Goal: Obtain resource: Download file/media

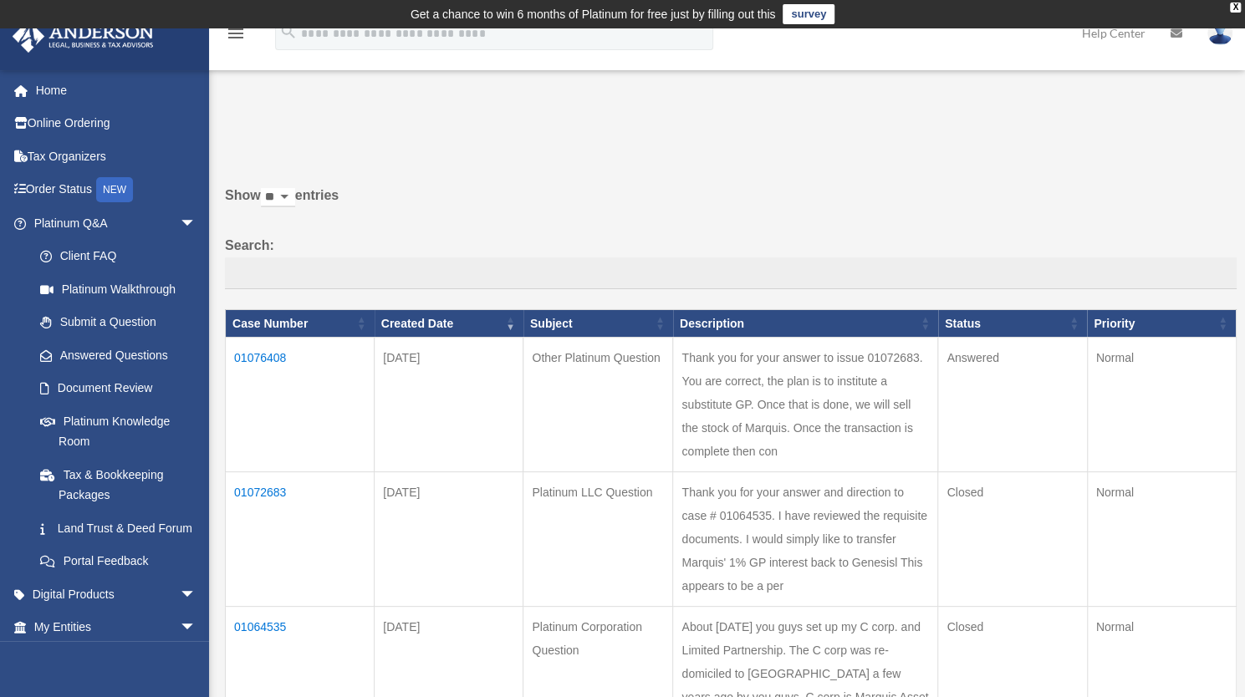
click at [270, 353] on td "01076408" at bounding box center [300, 405] width 149 height 135
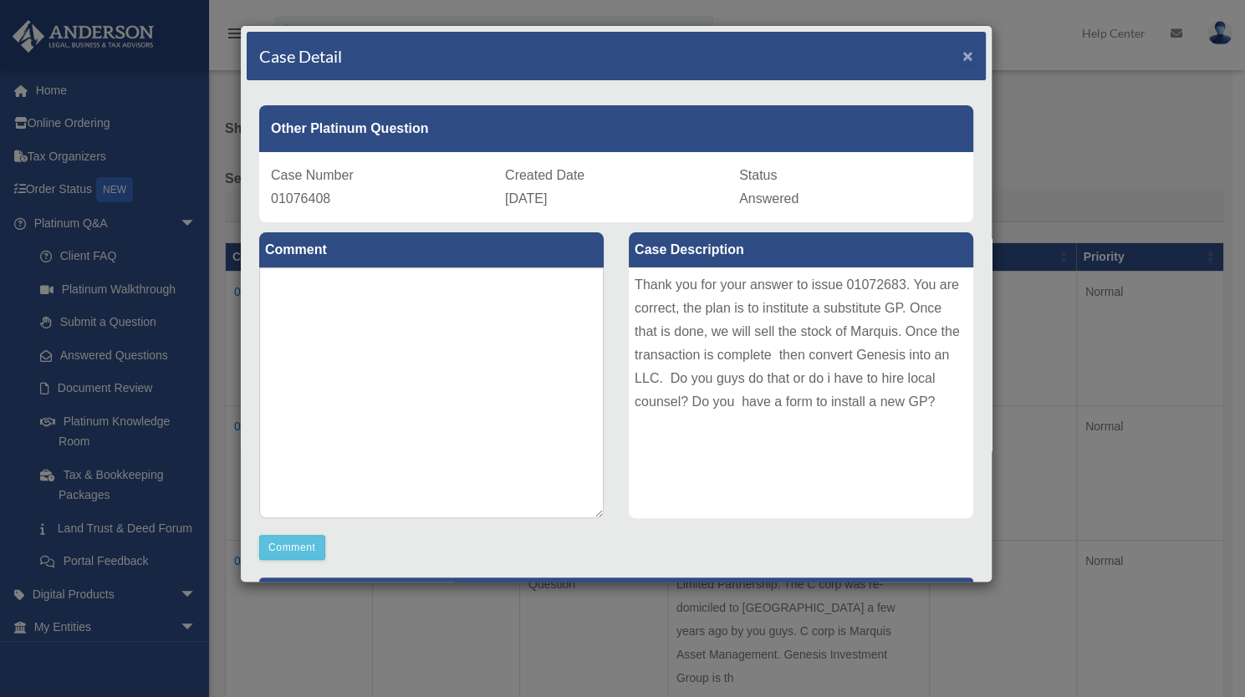
click at [962, 54] on span "×" at bounding box center [967, 55] width 11 height 19
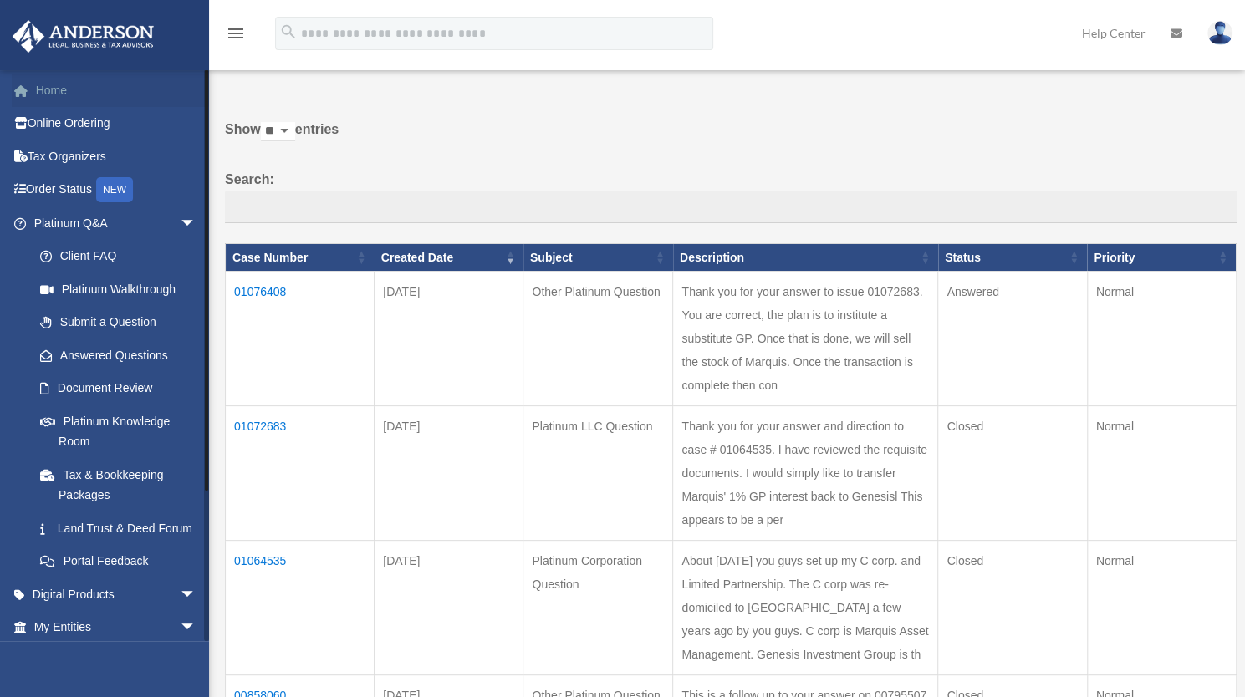
click at [55, 88] on link "Home" at bounding box center [117, 90] width 210 height 33
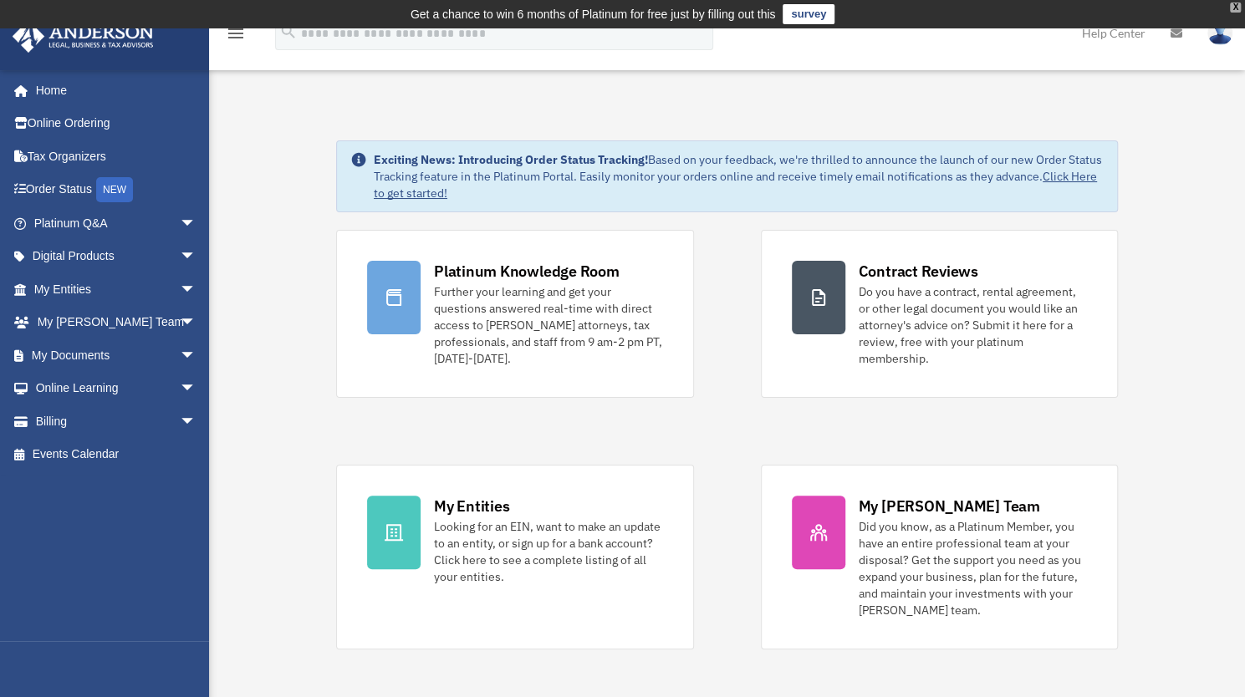
click at [1238, 6] on div "X" at bounding box center [1235, 8] width 11 height 10
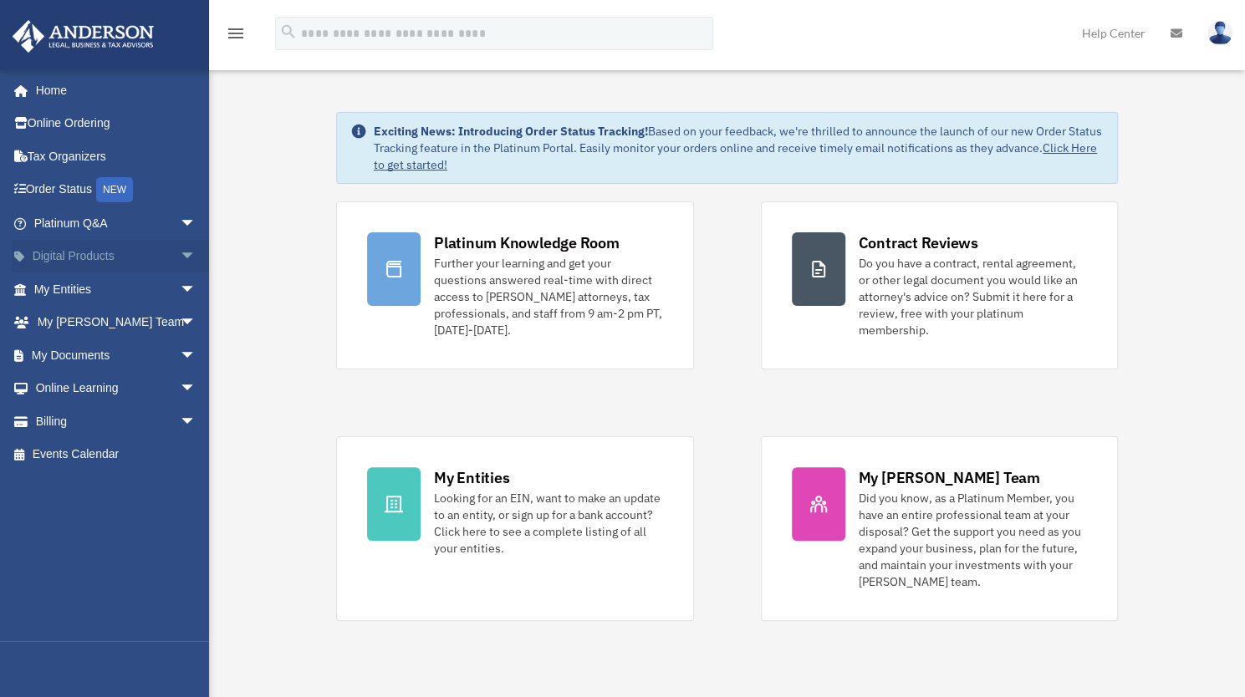
click at [180, 249] on span "arrow_drop_down" at bounding box center [196, 257] width 33 height 34
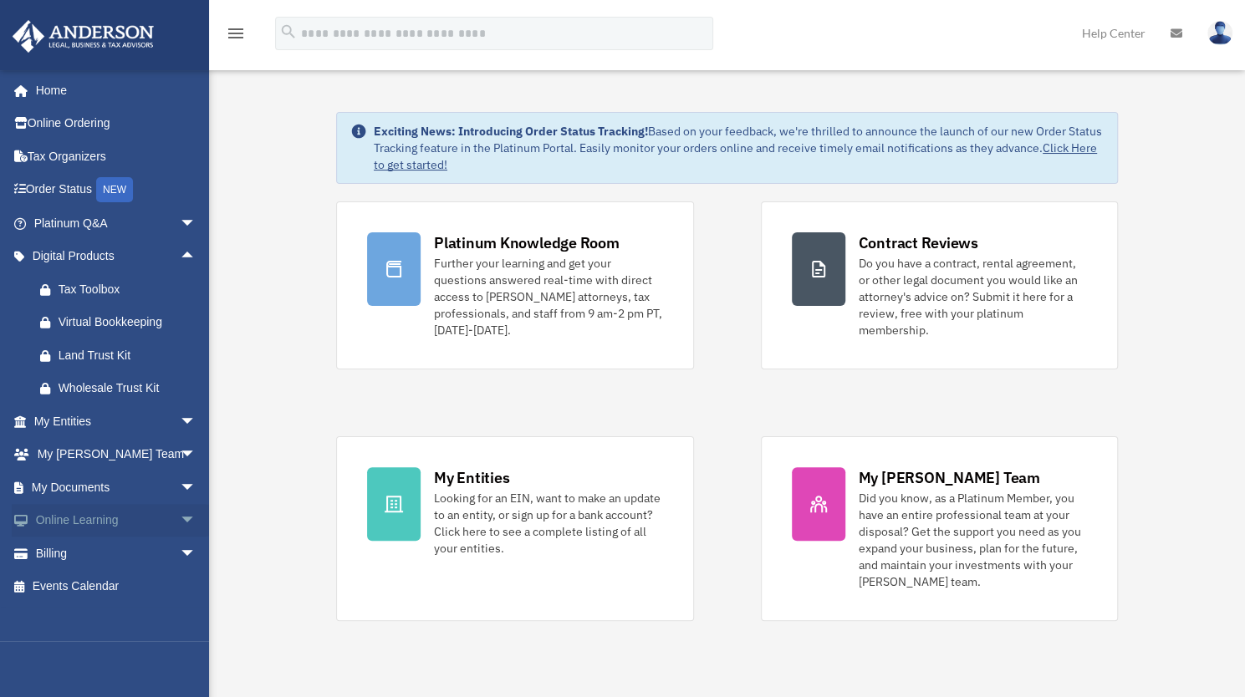
click at [180, 513] on span "arrow_drop_down" at bounding box center [196, 521] width 33 height 34
click at [49, 91] on link "Home" at bounding box center [117, 90] width 210 height 33
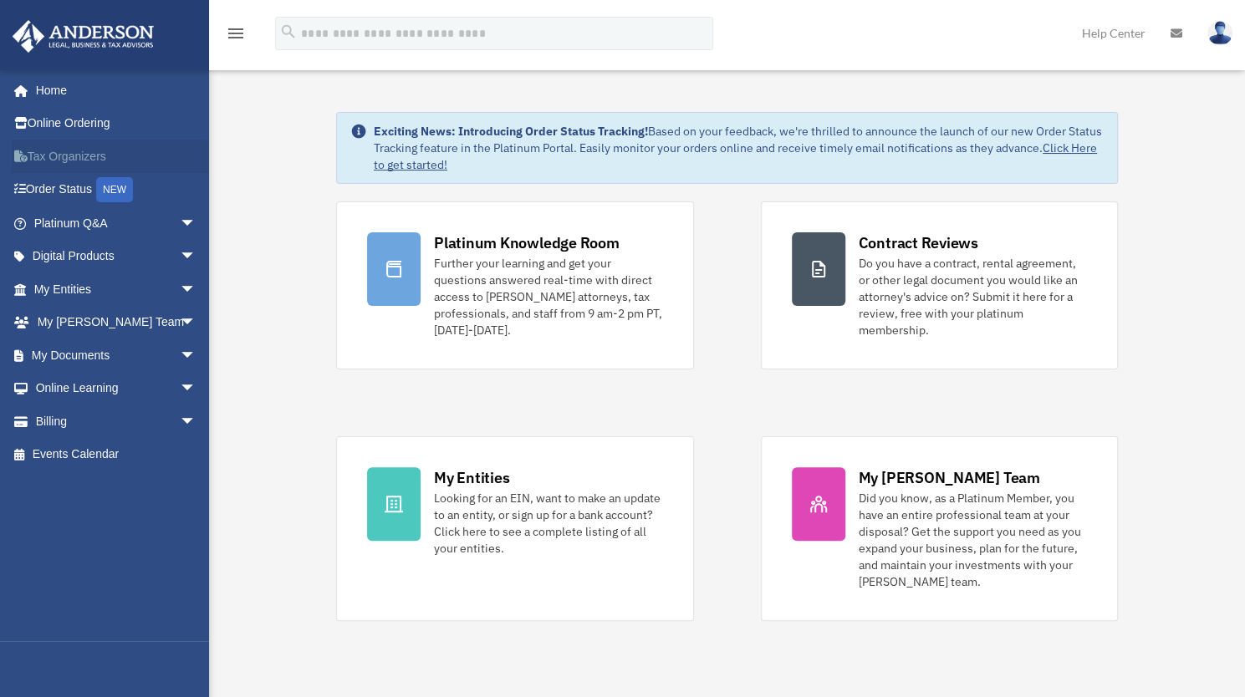
click at [67, 156] on link "Tax Organizers" at bounding box center [117, 156] width 210 height 33
click at [77, 154] on link "Tax Organizers" at bounding box center [117, 156] width 210 height 33
click at [180, 221] on span "arrow_drop_down" at bounding box center [196, 224] width 33 height 34
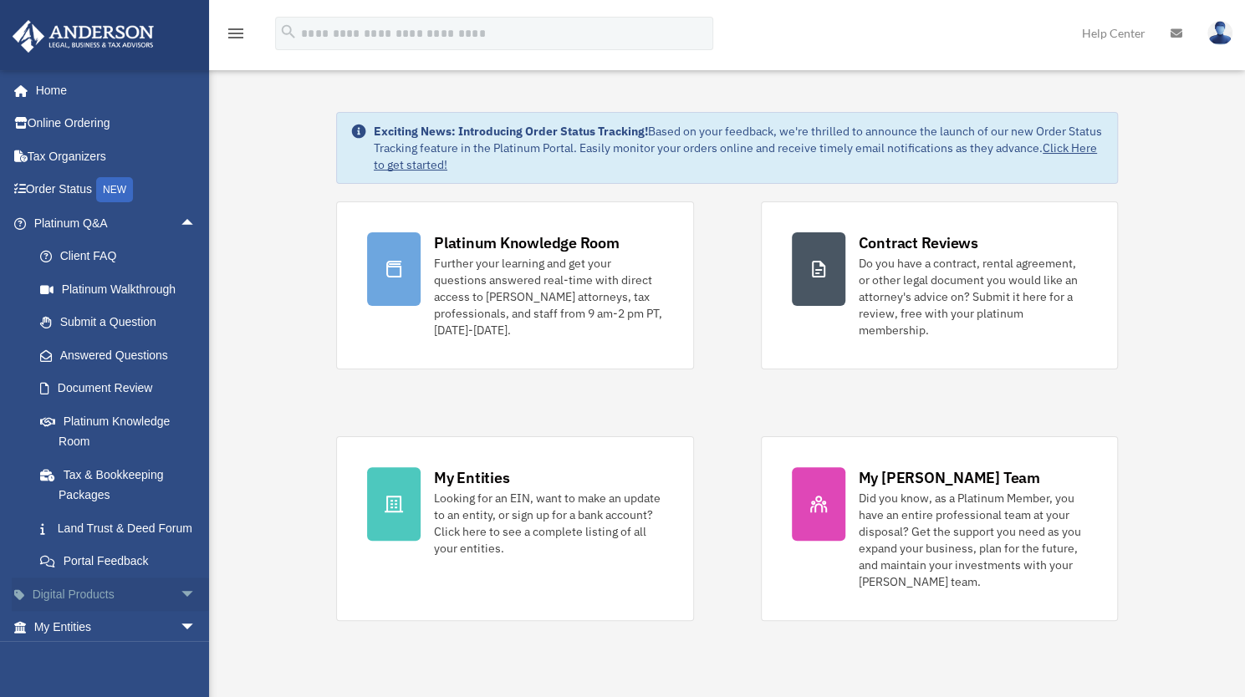
click at [180, 612] on span "arrow_drop_down" at bounding box center [196, 595] width 33 height 34
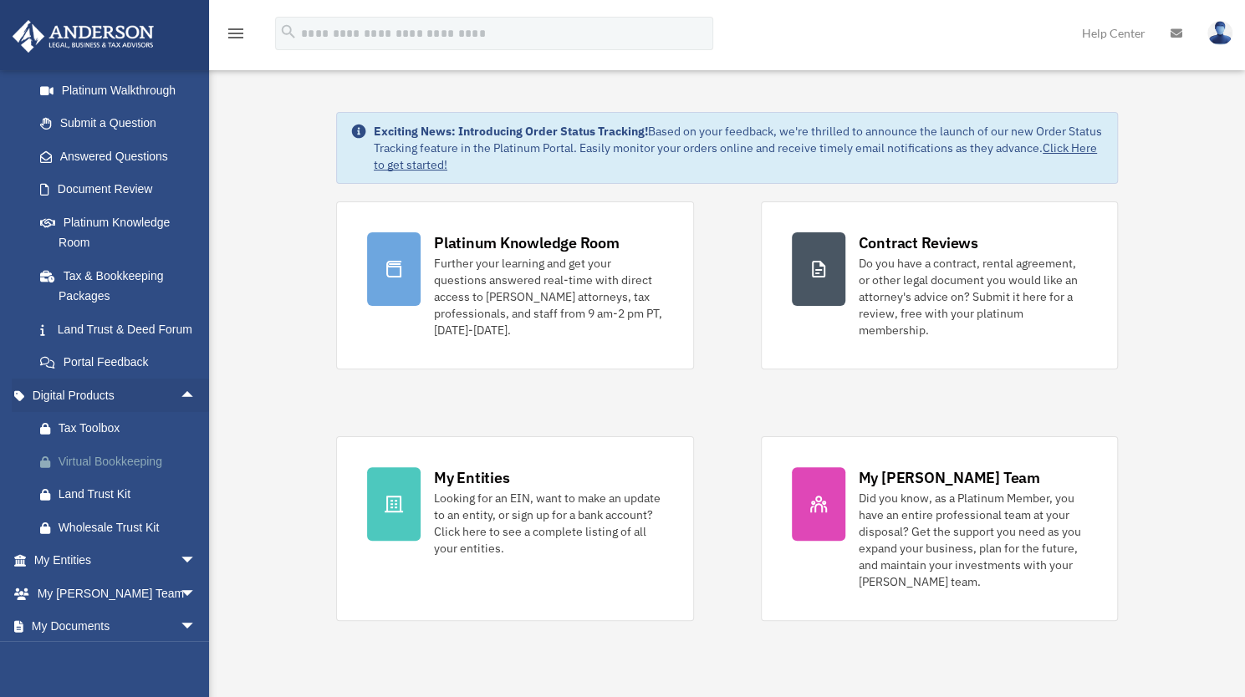
scroll to position [324, 0]
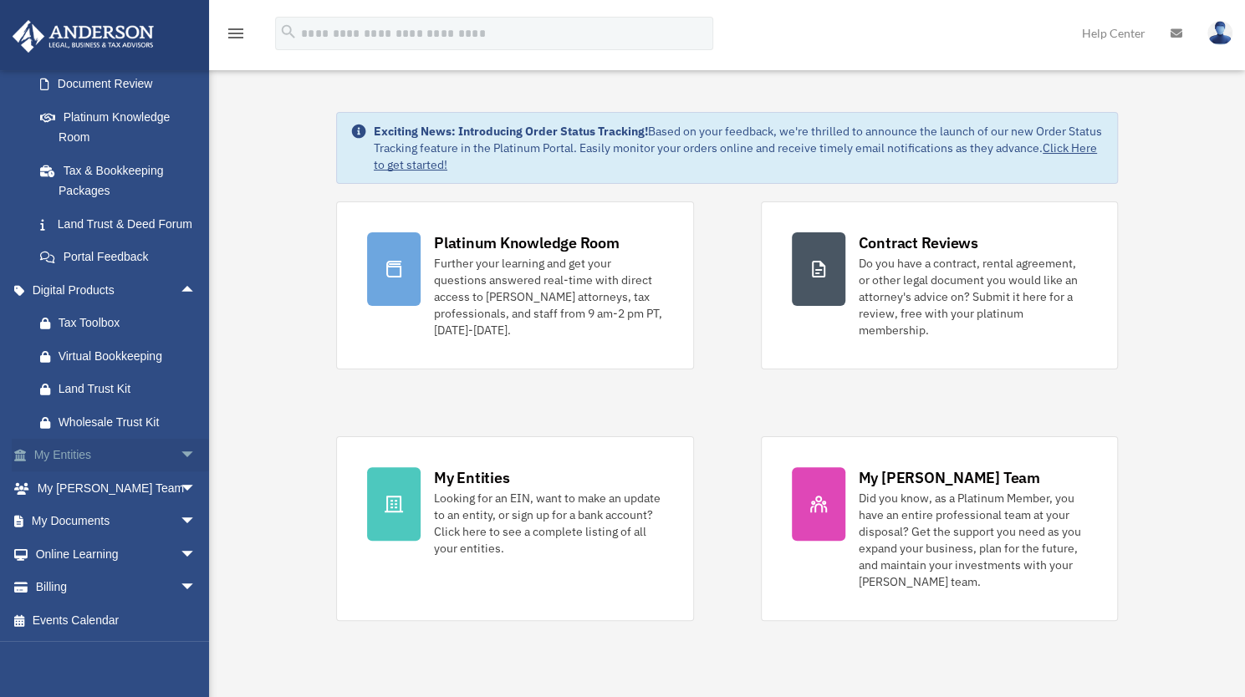
click at [180, 450] on span "arrow_drop_down" at bounding box center [196, 456] width 33 height 34
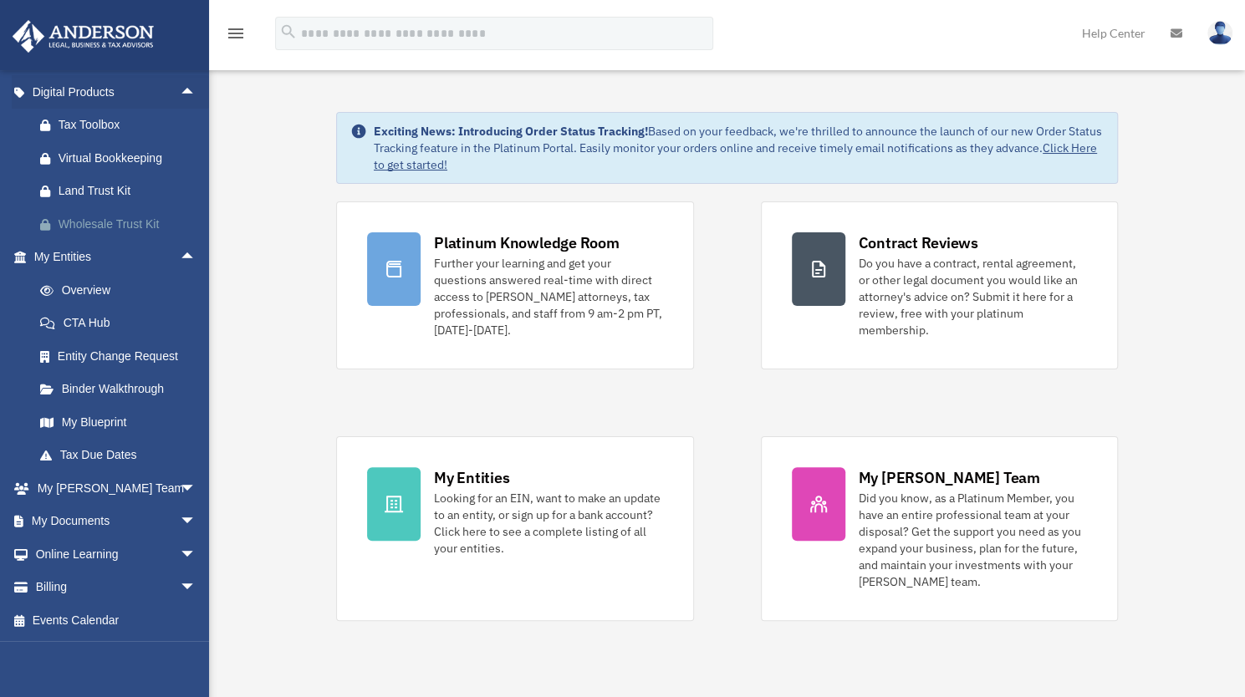
scroll to position [522, 0]
click at [180, 519] on span "arrow_drop_down" at bounding box center [196, 522] width 33 height 34
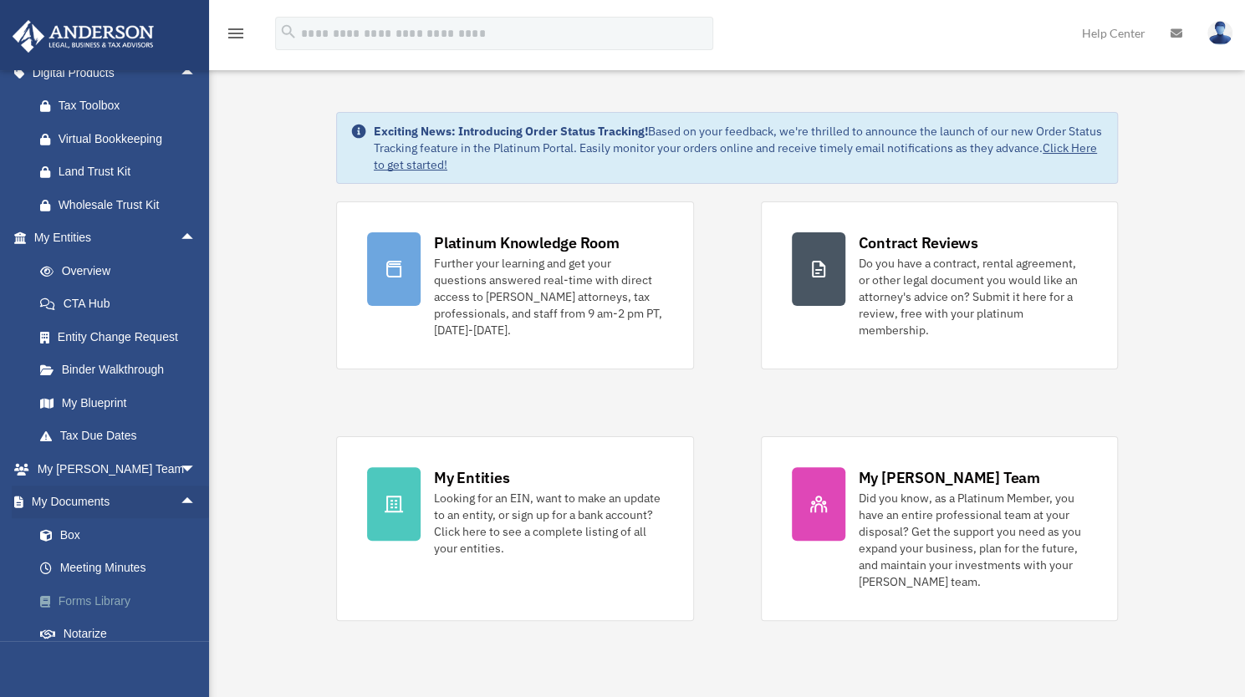
click at [102, 613] on link "Forms Library" at bounding box center [122, 600] width 198 height 33
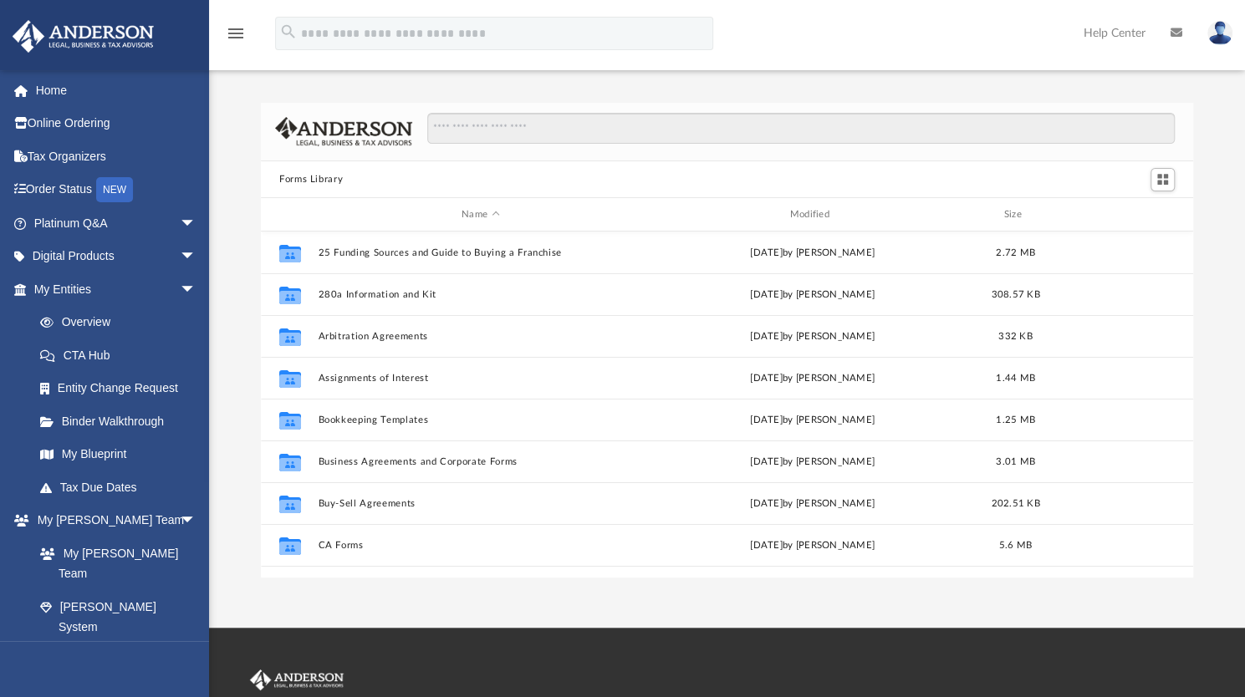
scroll to position [367, 919]
click at [508, 132] on input "Search files and folders" at bounding box center [801, 129] width 748 height 32
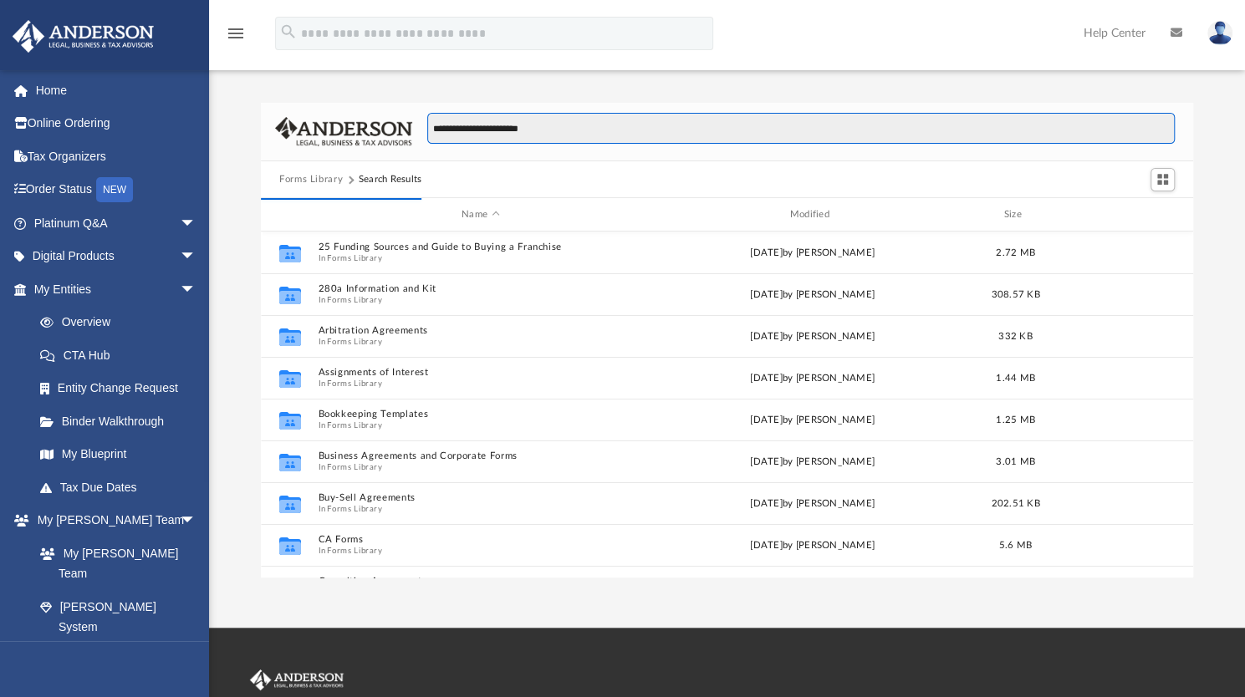
type input "**********"
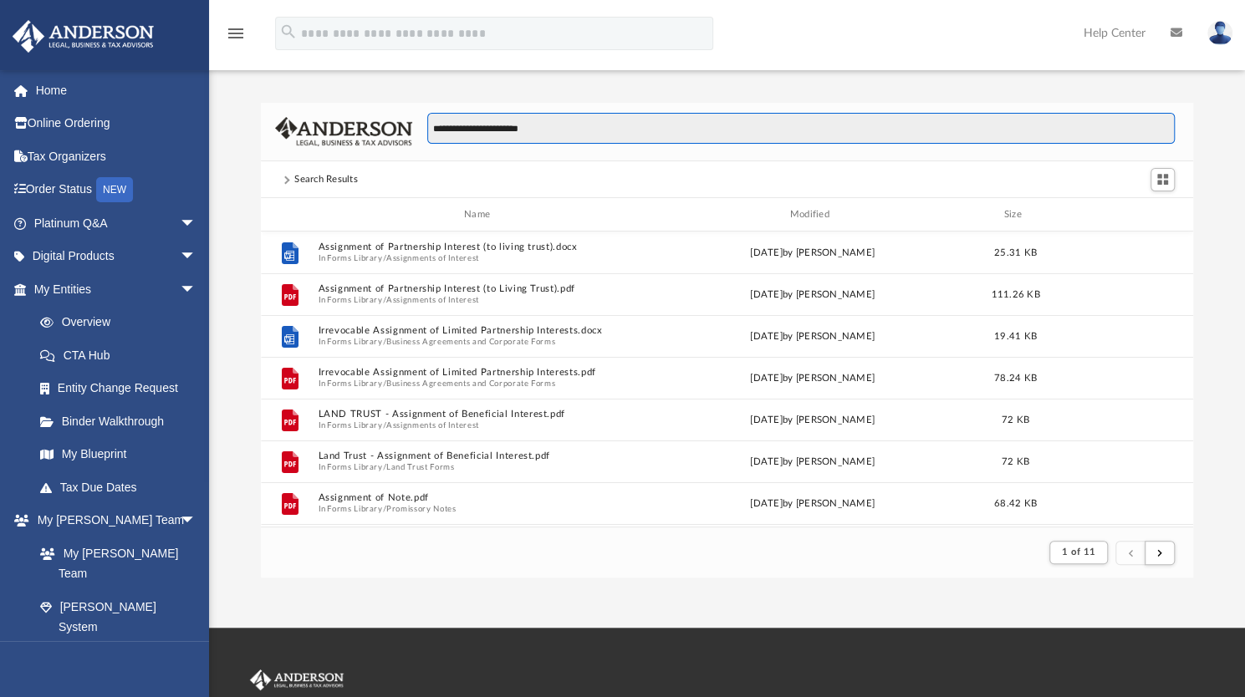
scroll to position [13, 13]
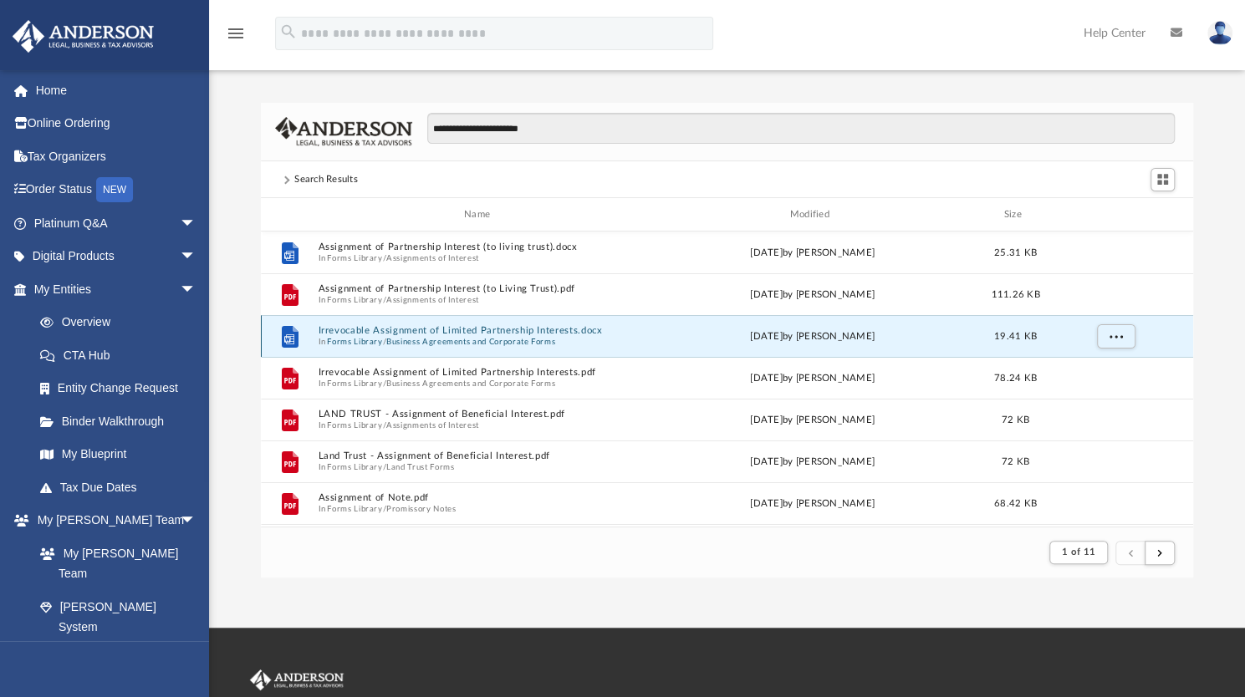
click at [463, 334] on button "Irrevocable Assignment of Limited Partnership Interests.docx" at bounding box center [480, 330] width 324 height 11
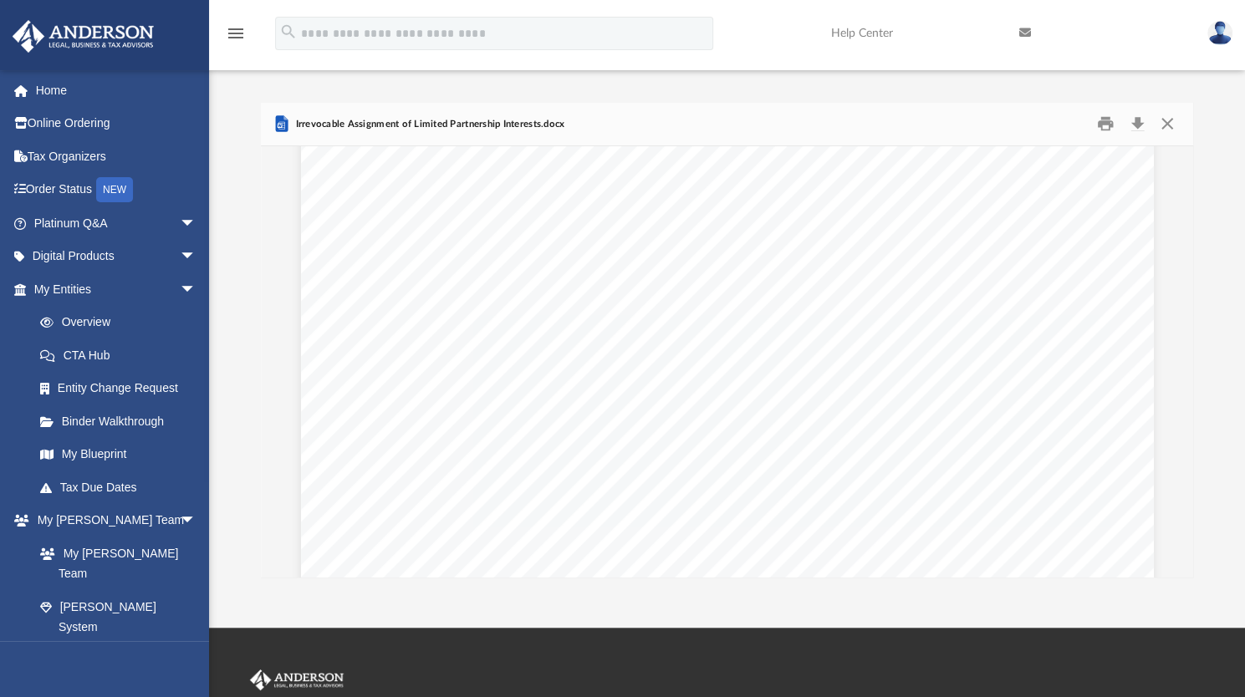
scroll to position [0, 0]
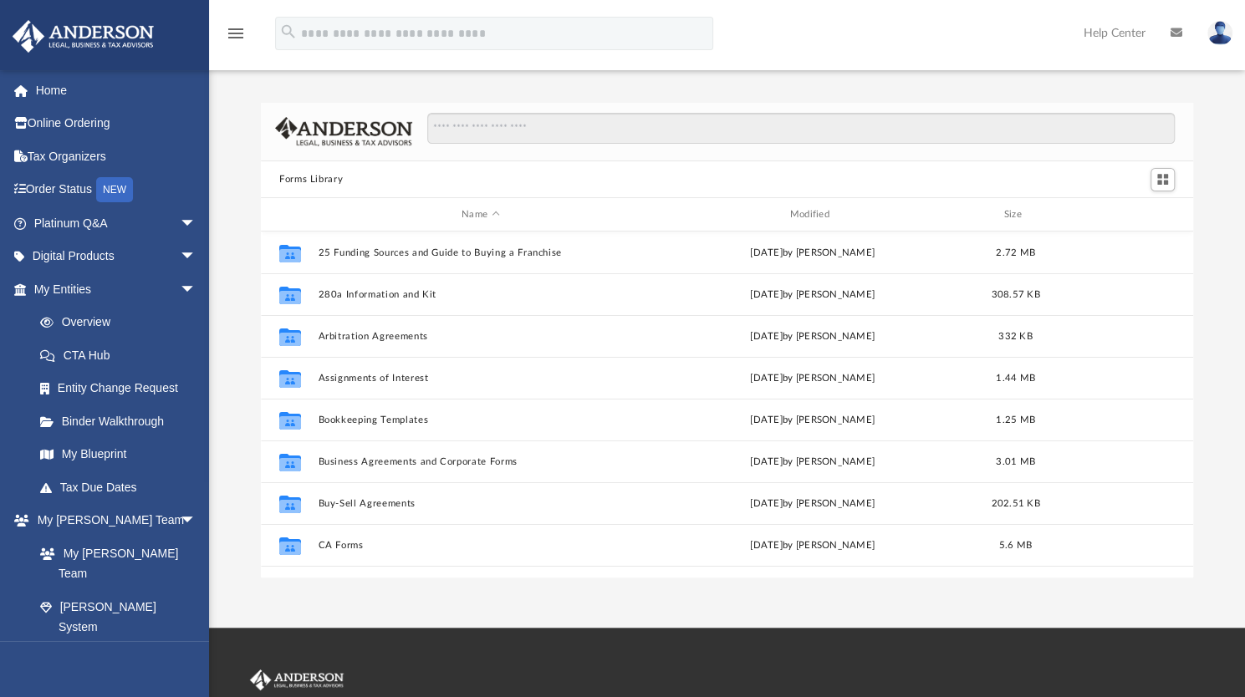
scroll to position [367, 919]
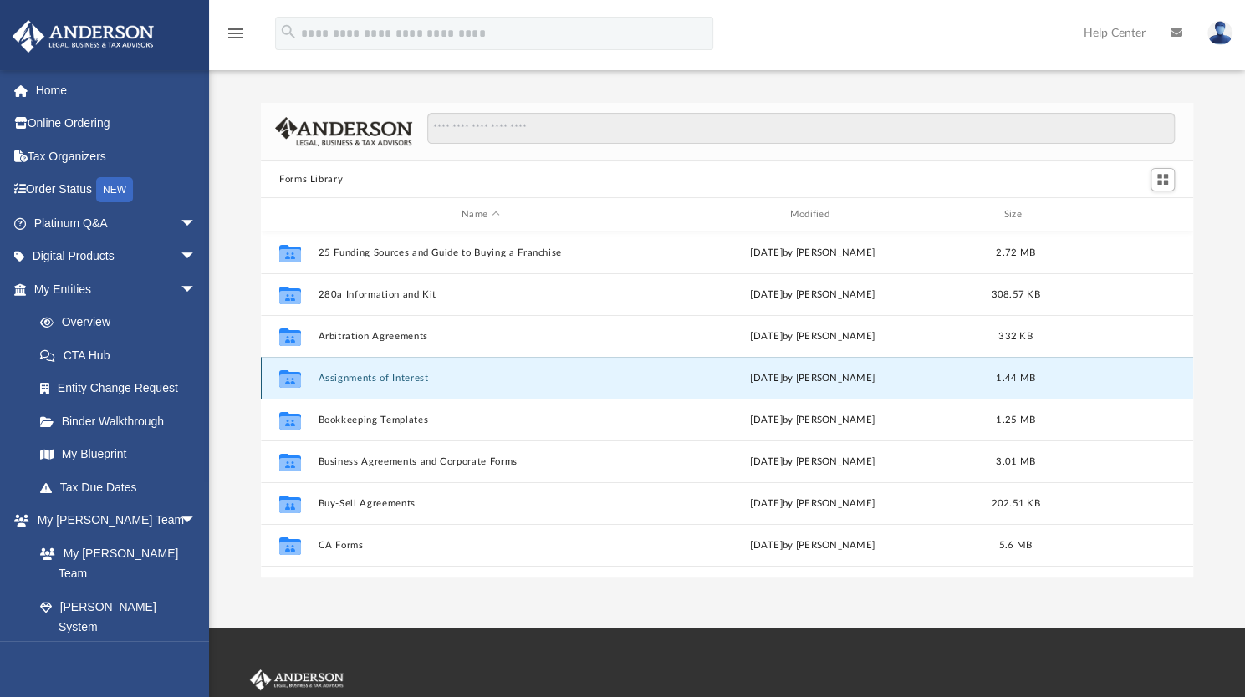
click at [376, 375] on button "Assignments of Interest" at bounding box center [480, 378] width 324 height 11
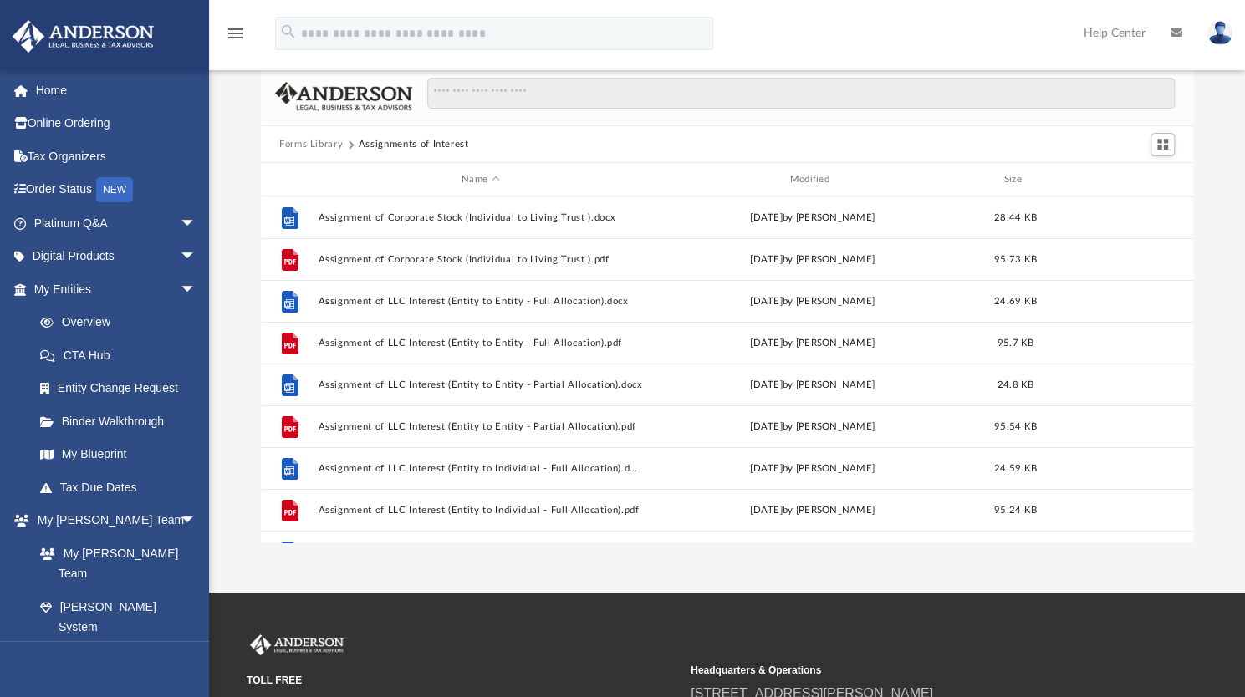
scroll to position [1, 0]
click at [315, 143] on button "Forms Library" at bounding box center [311, 144] width 64 height 15
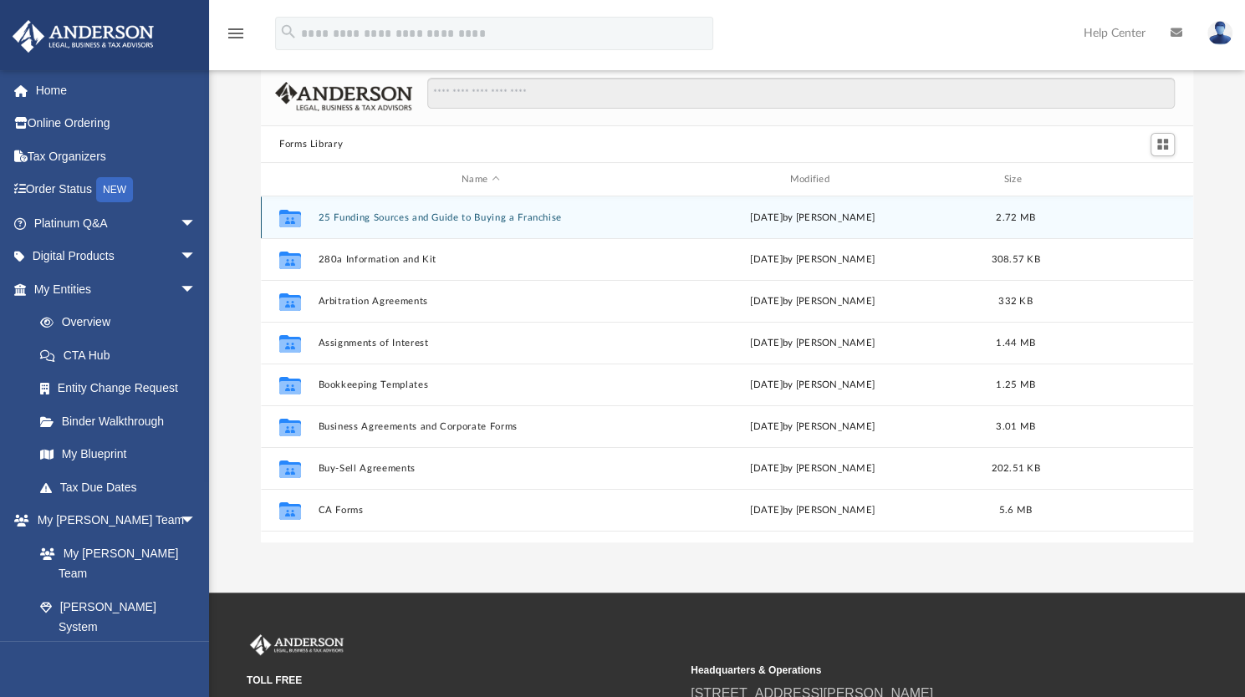
scroll to position [0, 0]
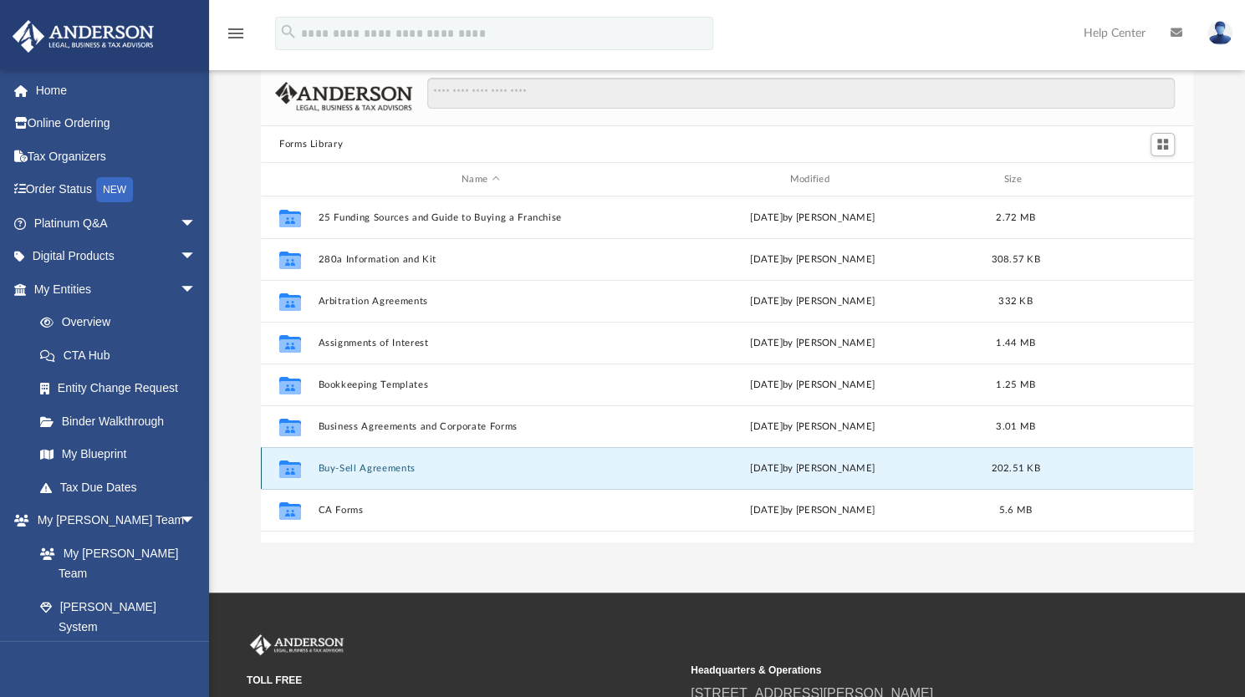
click at [349, 465] on button "Buy-Sell Agreements" at bounding box center [480, 468] width 324 height 11
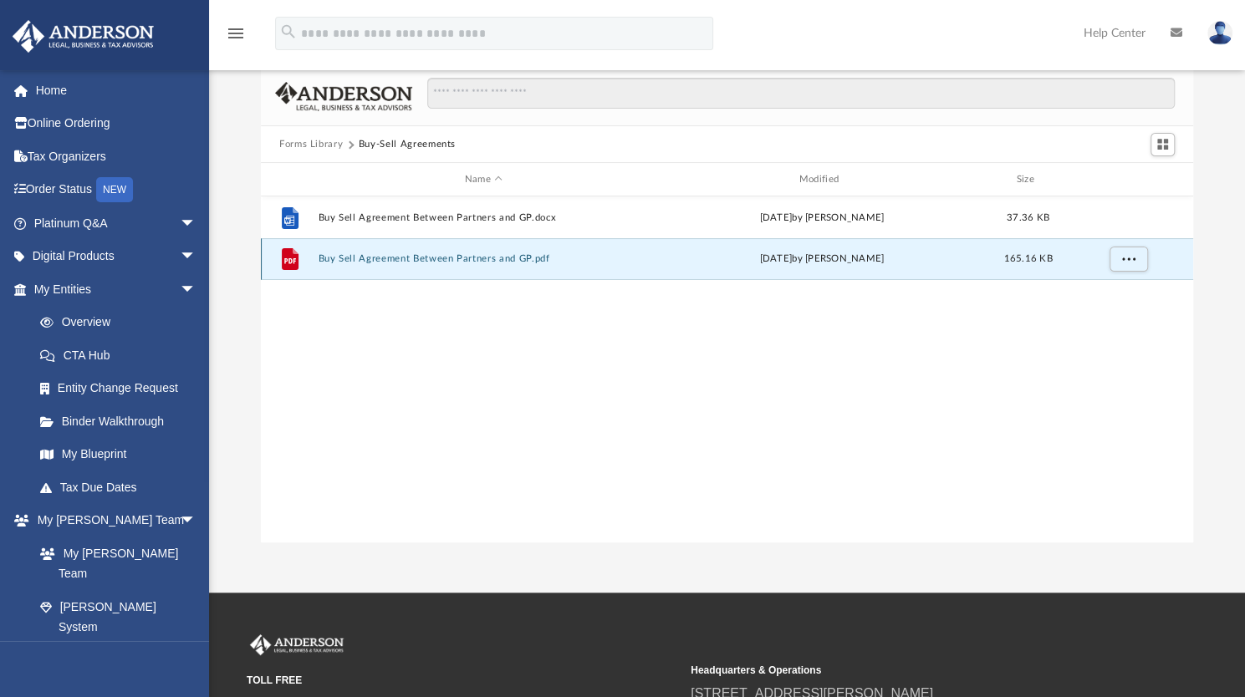
click at [383, 262] on button "Buy Sell Agreement Between Partners and GP.pdf" at bounding box center [483, 258] width 331 height 11
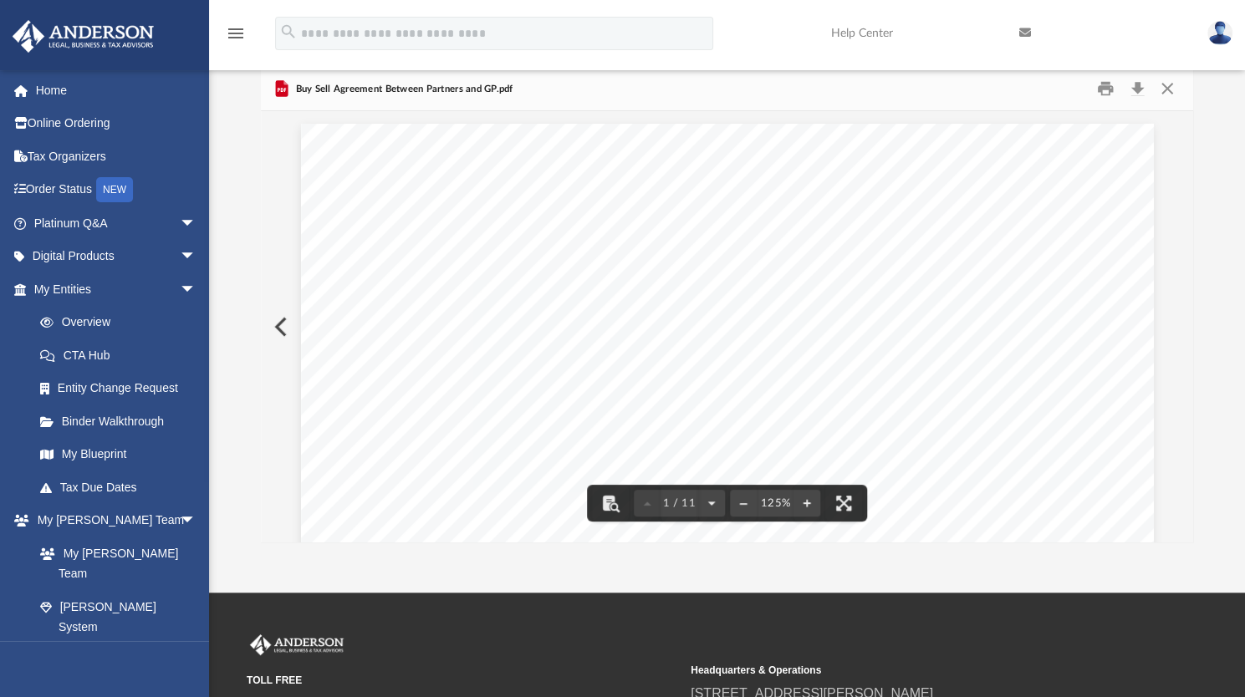
click at [278, 324] on button "Preview" at bounding box center [279, 327] width 37 height 47
drag, startPoint x: 319, startPoint y: 91, endPoint x: 281, endPoint y: 84, distance: 38.2
click at [281, 84] on div "Buy Sell Agreement Between Partners and GP.docx" at bounding box center [396, 89] width 248 height 20
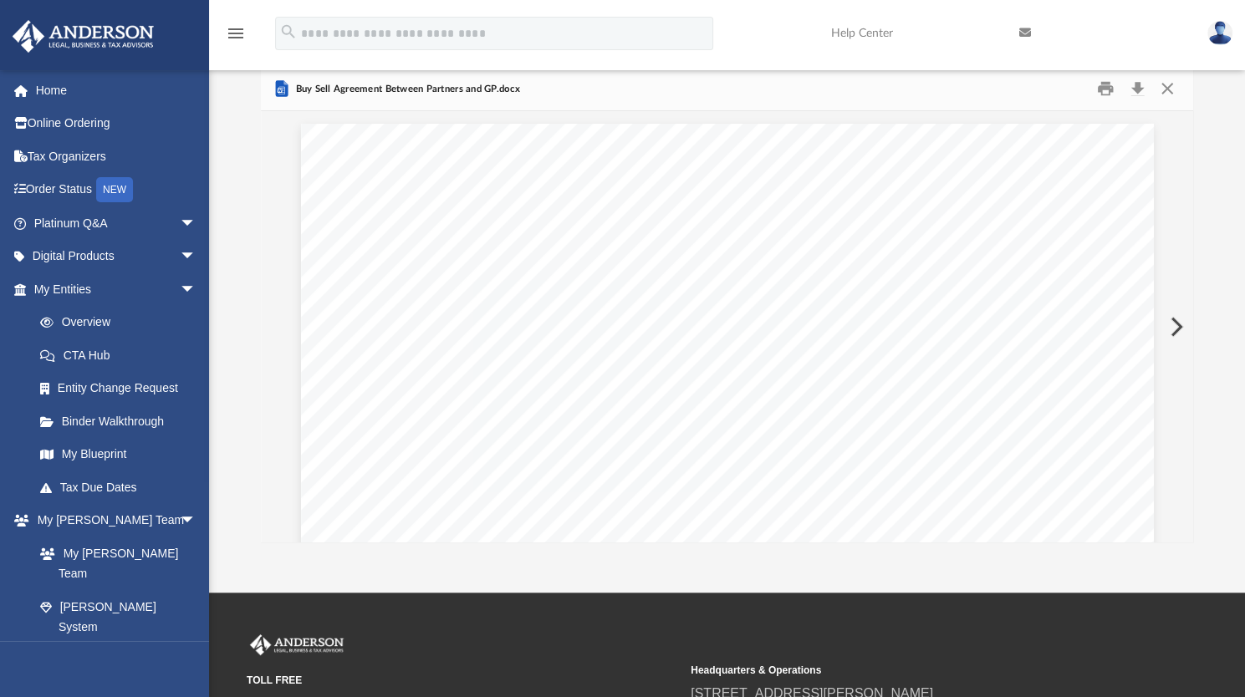
click at [281, 84] on icon "Preview" at bounding box center [282, 89] width 13 height 17
click at [229, 34] on icon "menu" at bounding box center [236, 33] width 20 height 20
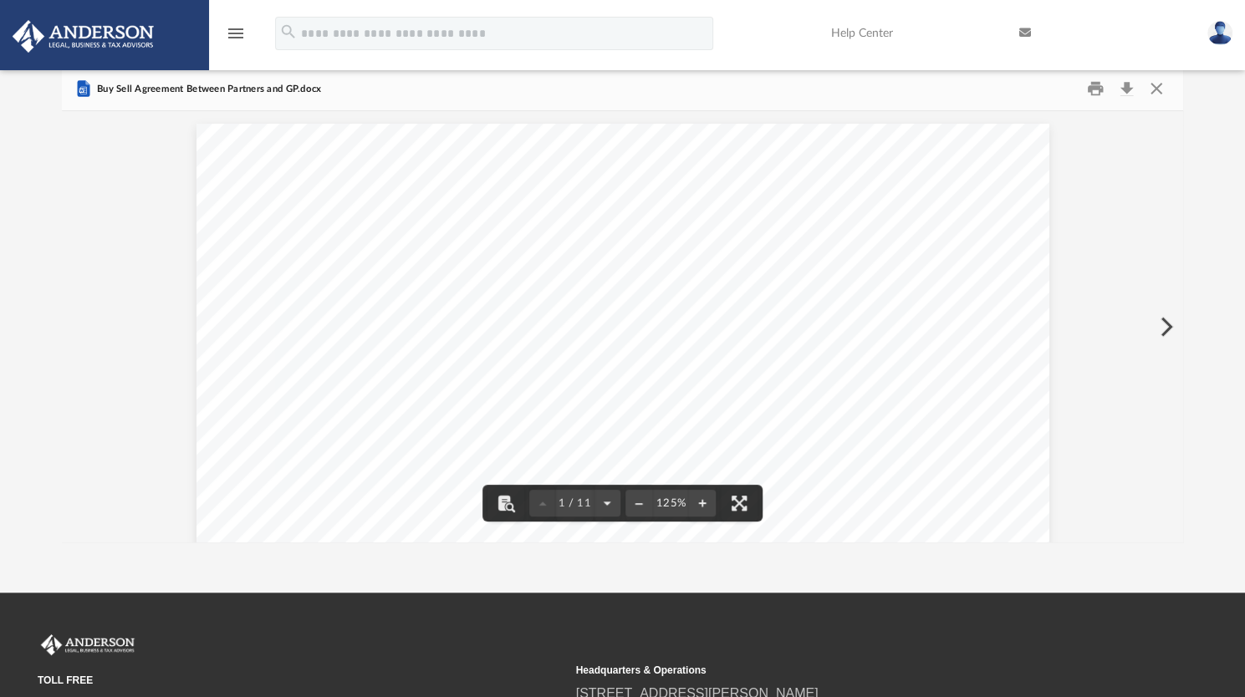
scroll to position [367, 1107]
click at [231, 44] on div "menu" at bounding box center [236, 34] width 54 height 43
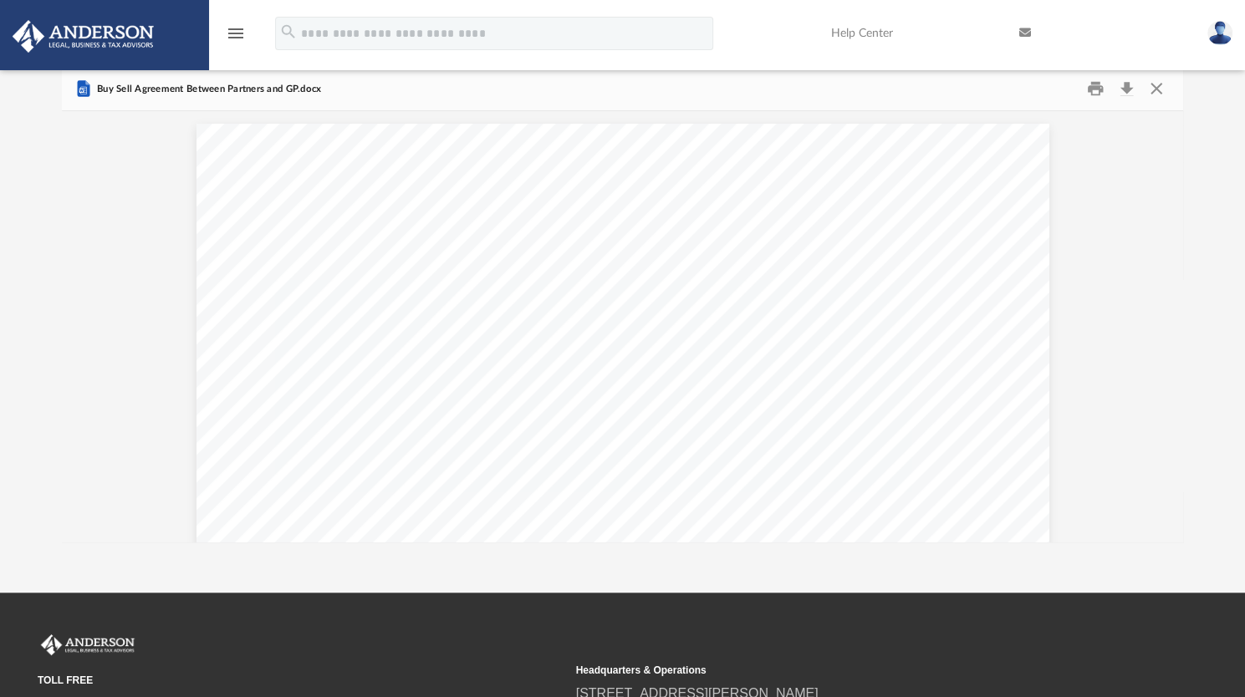
click at [239, 33] on icon "menu" at bounding box center [236, 33] width 20 height 20
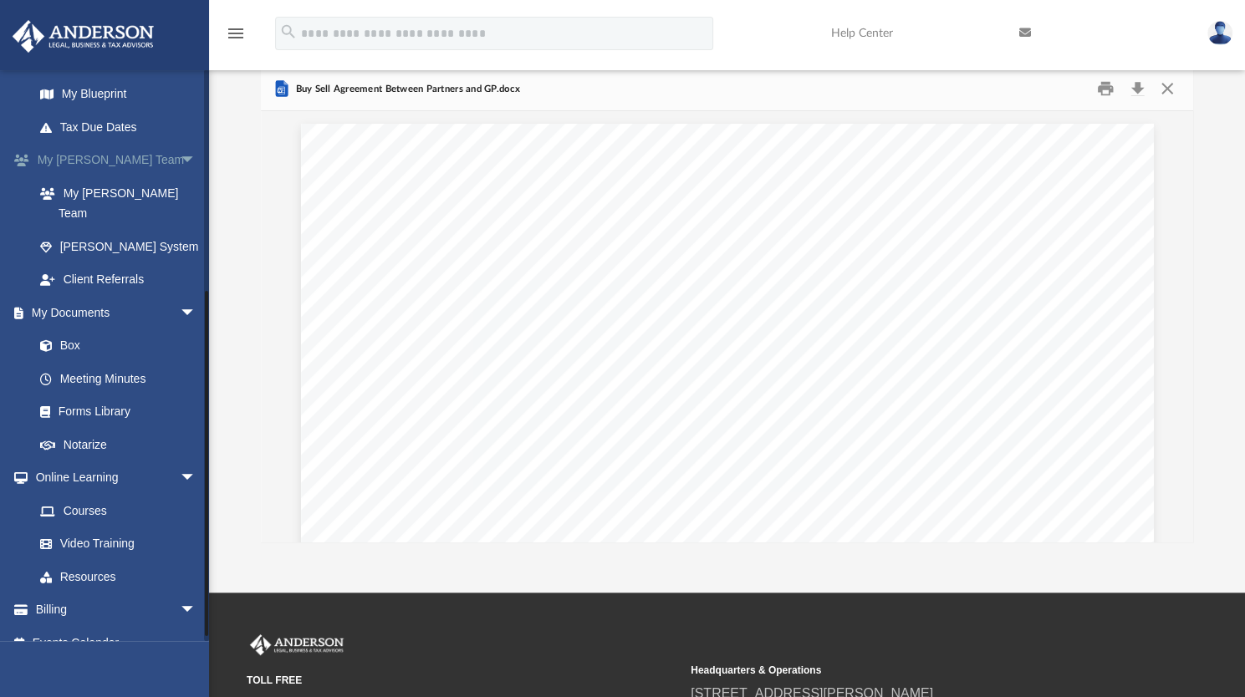
scroll to position [361, 0]
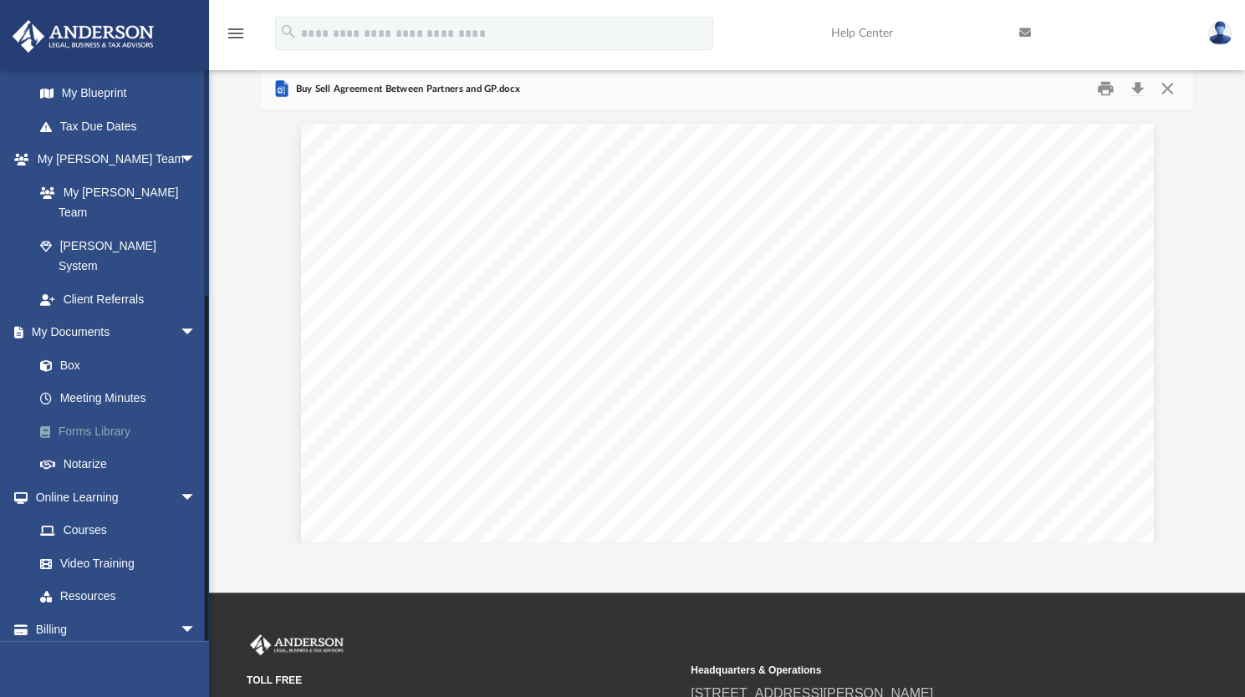
click at [93, 415] on link "Forms Library" at bounding box center [122, 431] width 198 height 33
click at [81, 448] on link "Notarize" at bounding box center [122, 464] width 198 height 33
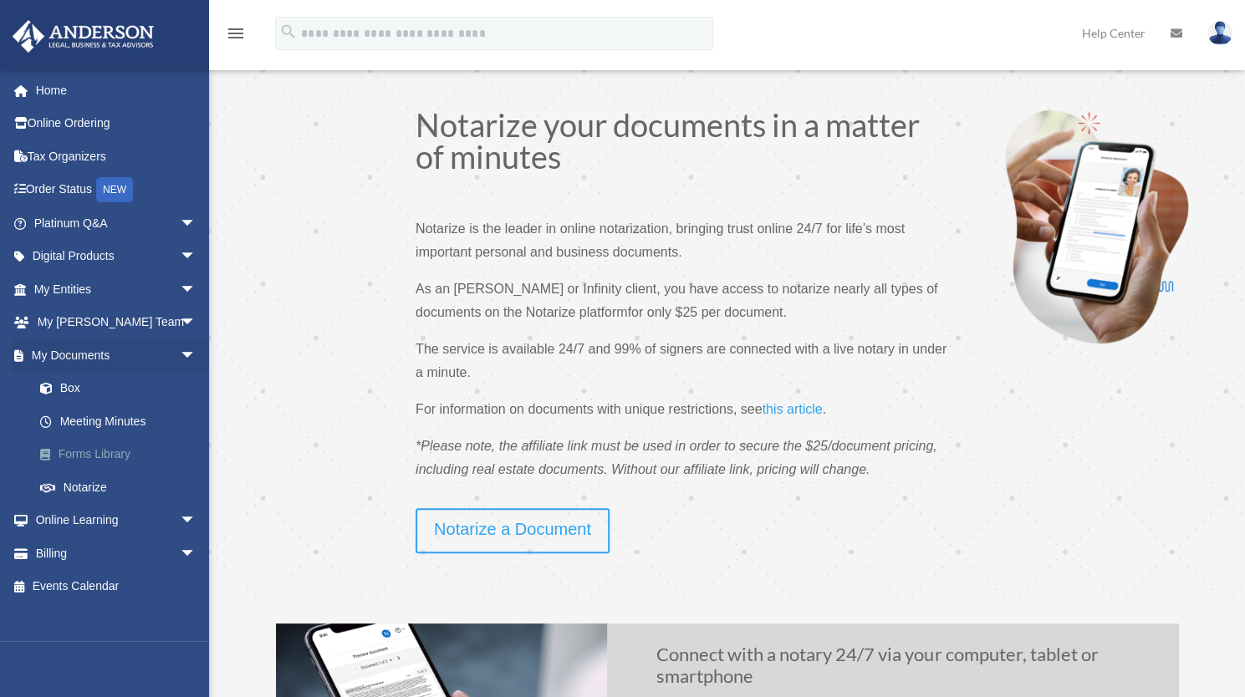
click at [100, 452] on link "Forms Library" at bounding box center [122, 454] width 198 height 33
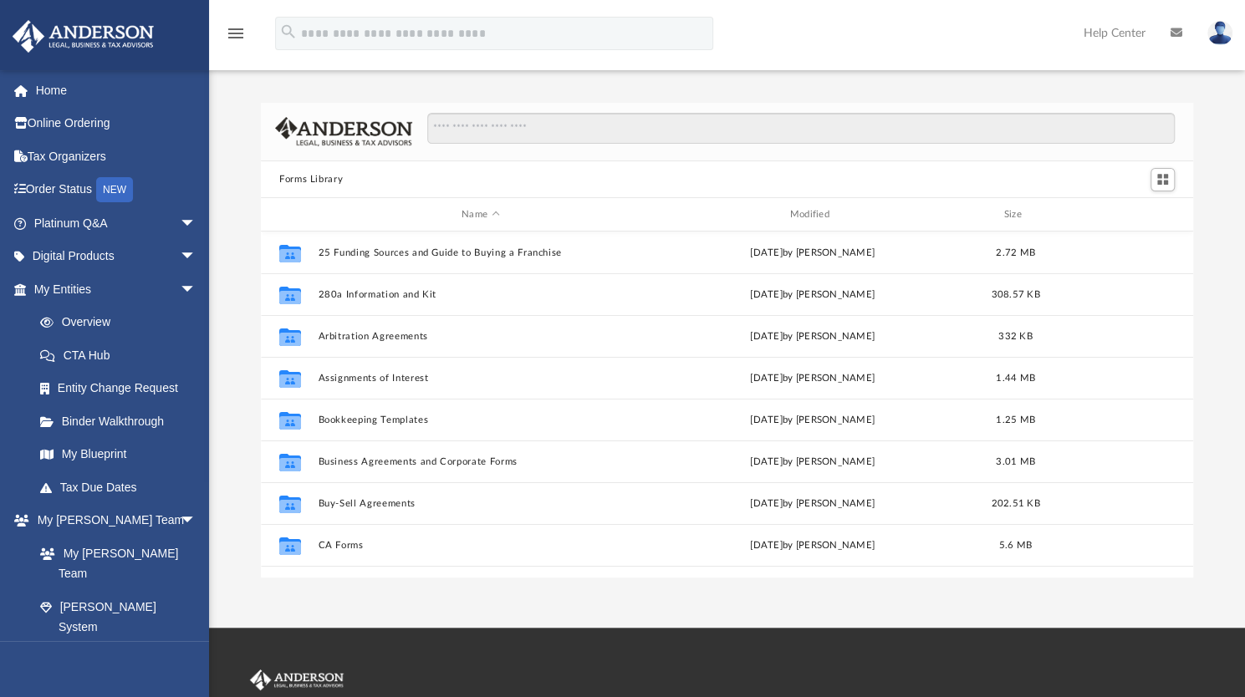
scroll to position [367, 919]
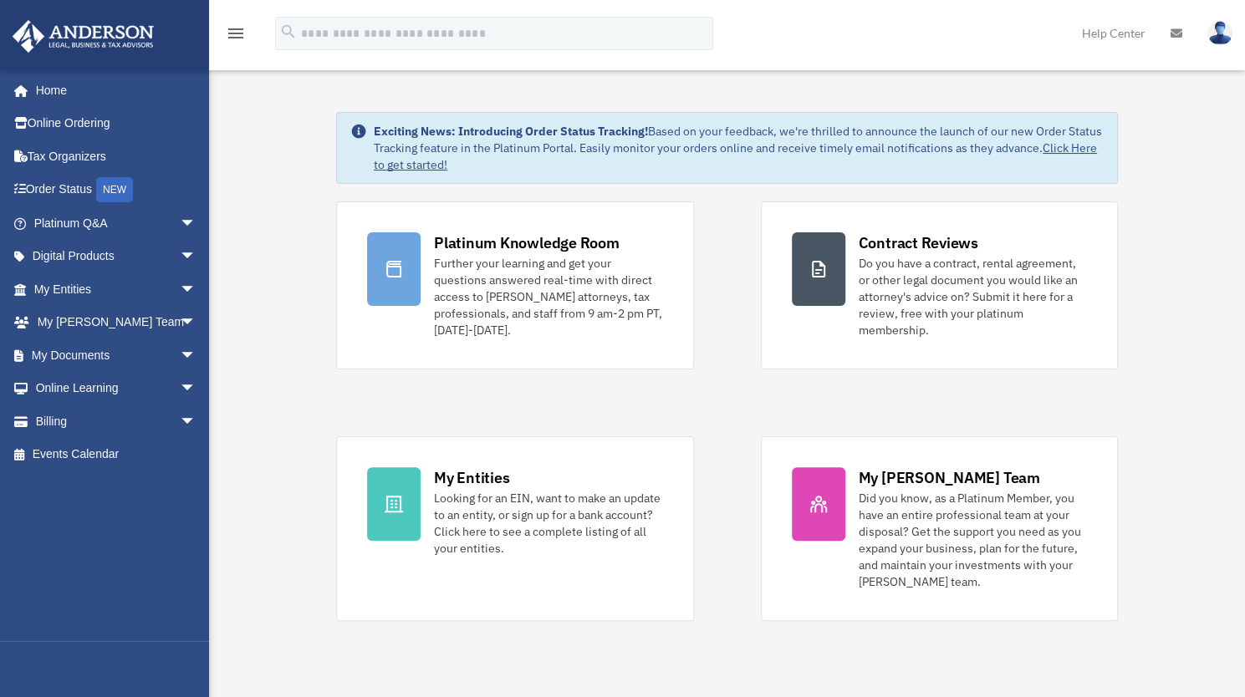
click at [1224, 38] on img at bounding box center [1219, 33] width 25 height 24
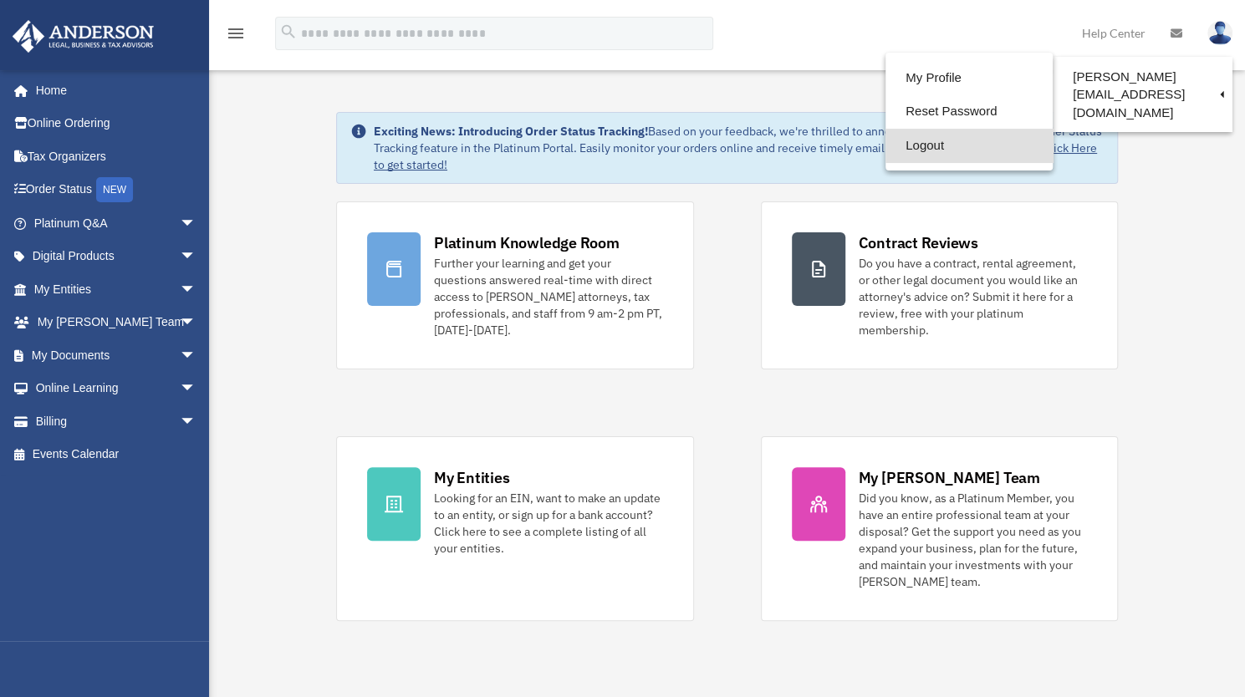
click at [958, 148] on link "Logout" at bounding box center [968, 146] width 167 height 34
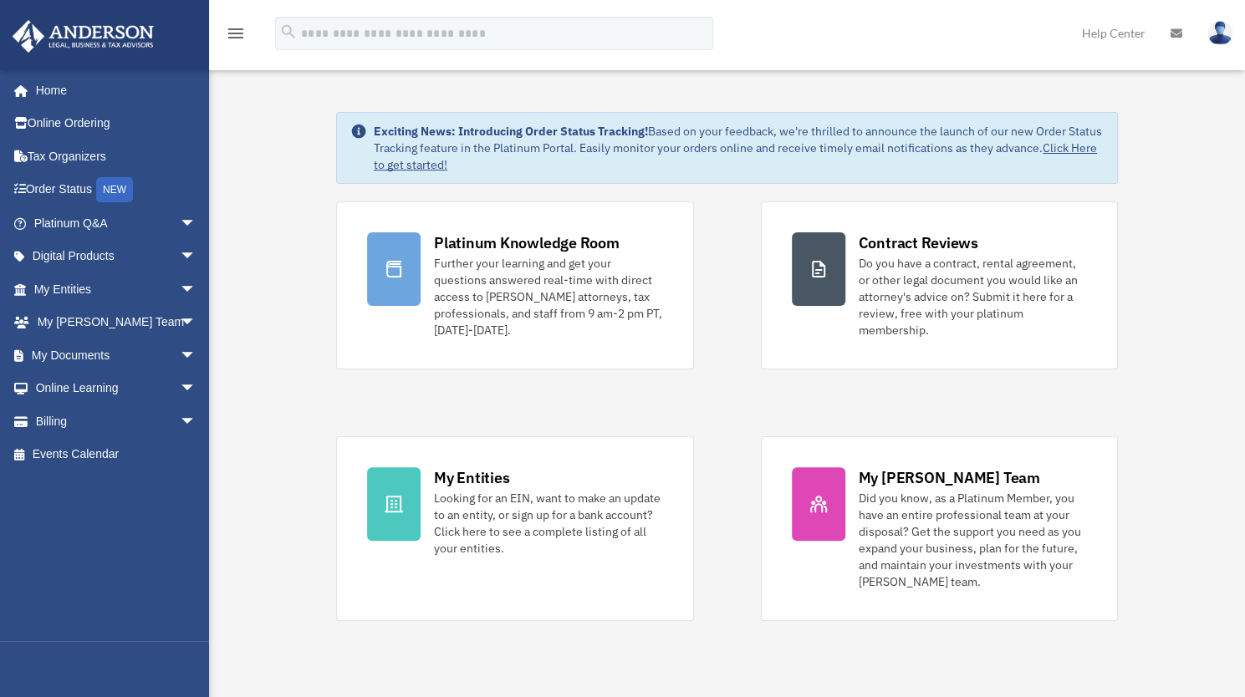
click at [1214, 38] on img at bounding box center [1219, 33] width 25 height 24
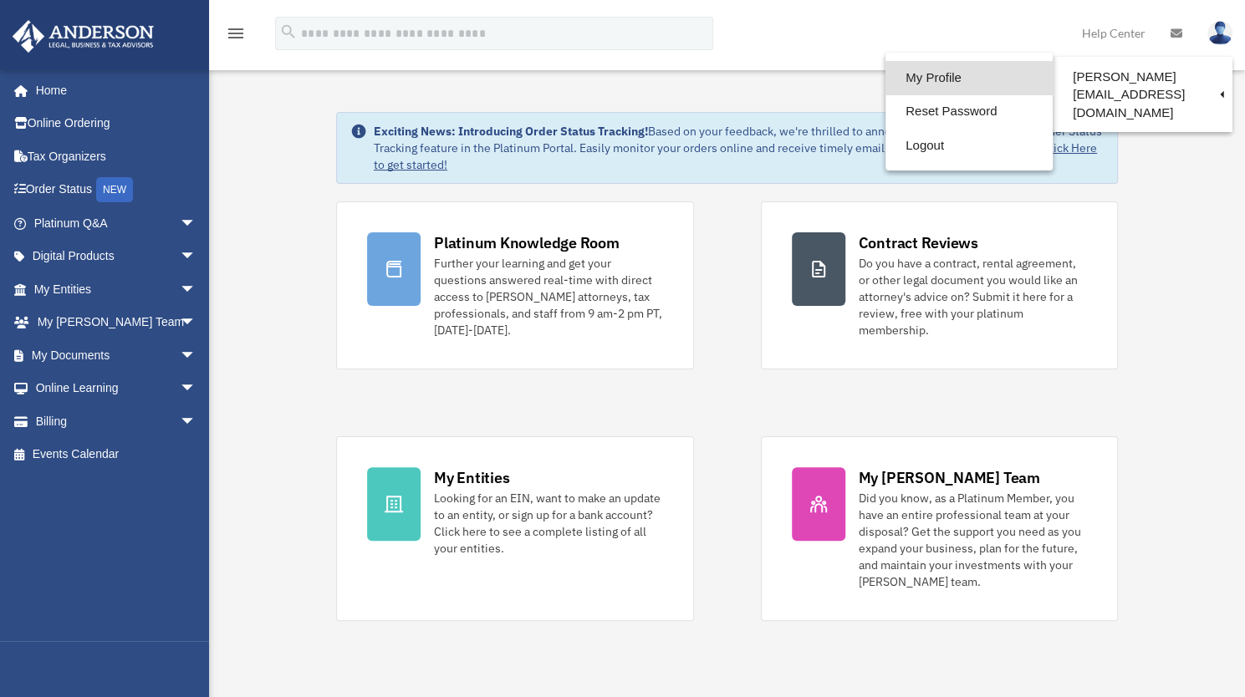
click at [974, 80] on link "My Profile" at bounding box center [968, 78] width 167 height 34
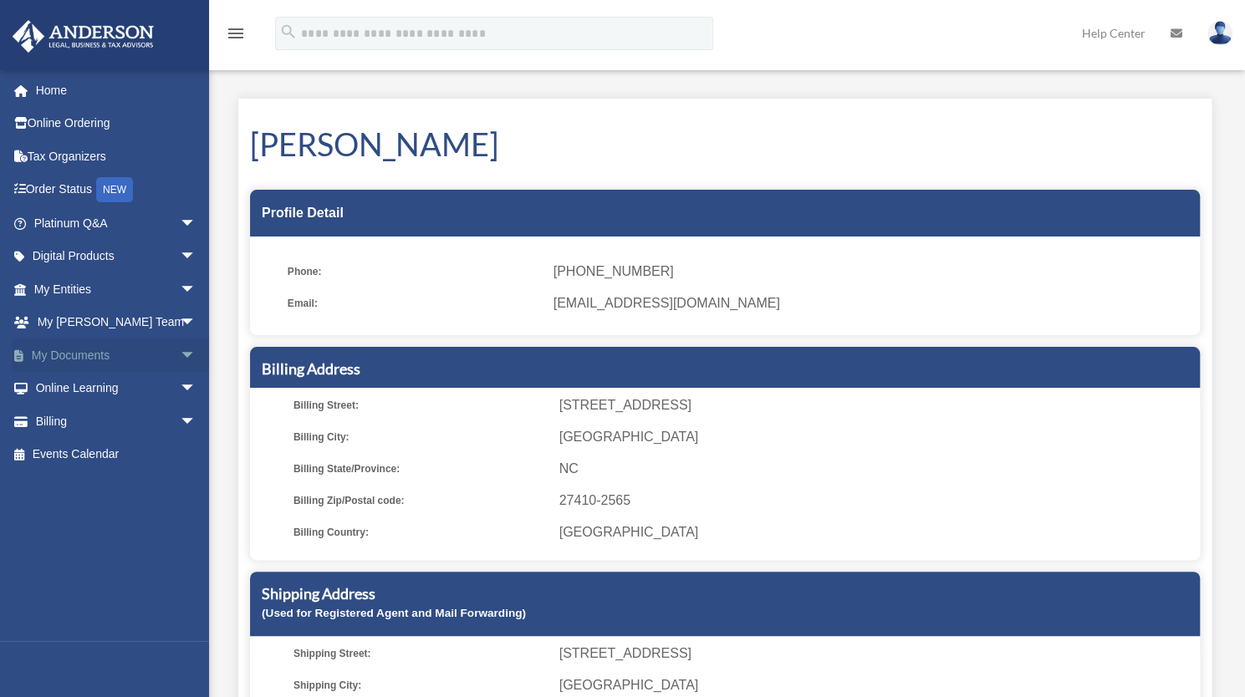
click at [180, 352] on span "arrow_drop_down" at bounding box center [196, 356] width 33 height 34
